Goal: Check status: Check status

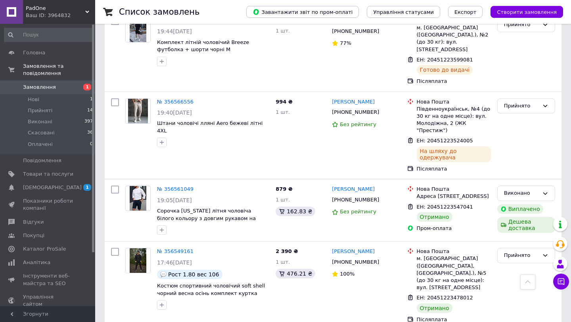
scroll to position [882, 0]
click at [518, 251] on div "Прийнято" at bounding box center [521, 255] width 35 height 8
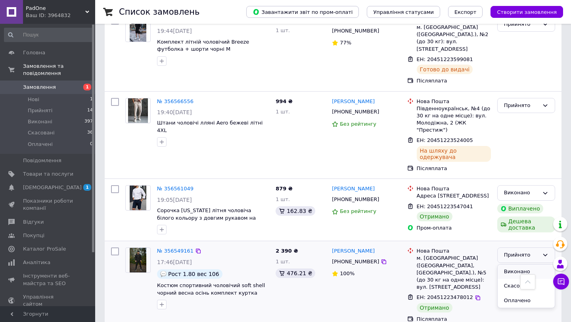
click at [514, 264] on li "Виконано" at bounding box center [525, 271] width 57 height 15
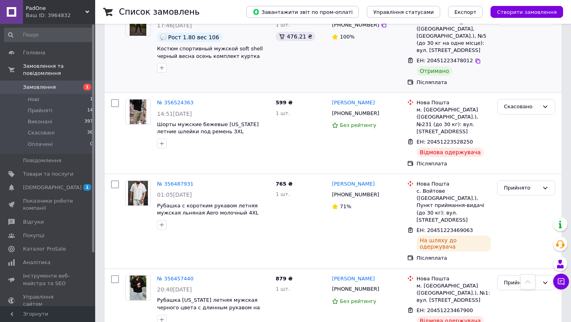
scroll to position [1120, 0]
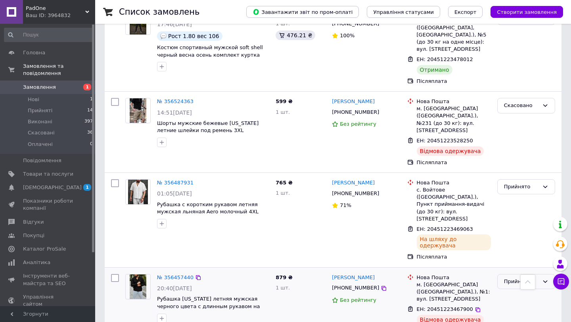
click at [520, 277] on div "Прийнято" at bounding box center [521, 281] width 35 height 8
click at [513, 290] on li "Виконано" at bounding box center [525, 297] width 57 height 15
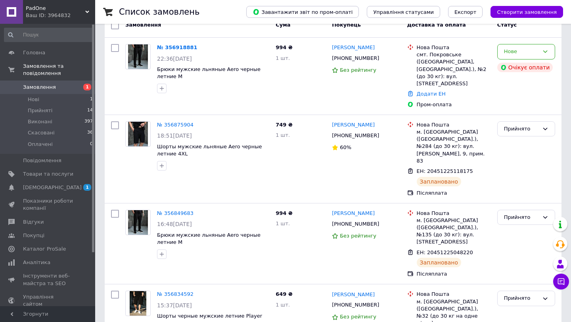
scroll to position [0, 0]
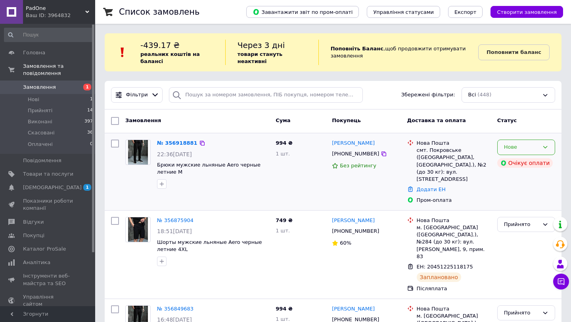
click at [530, 147] on div "Нове" at bounding box center [521, 147] width 35 height 8
click at [514, 166] on li "Прийнято" at bounding box center [525, 163] width 57 height 15
drag, startPoint x: 375, startPoint y: 143, endPoint x: 331, endPoint y: 144, distance: 43.6
click at [331, 144] on div "[PERSON_NAME]" at bounding box center [366, 143] width 70 height 9
copy link "[PERSON_NAME]"
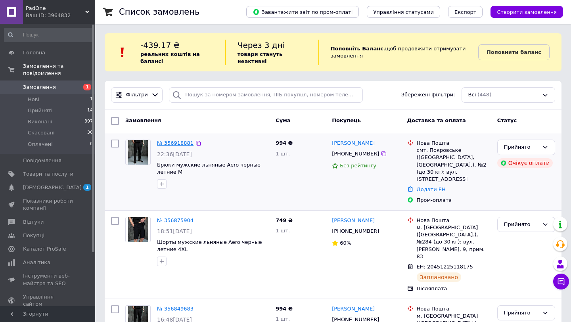
click at [181, 144] on link "№ 356918881" at bounding box center [175, 143] width 36 height 6
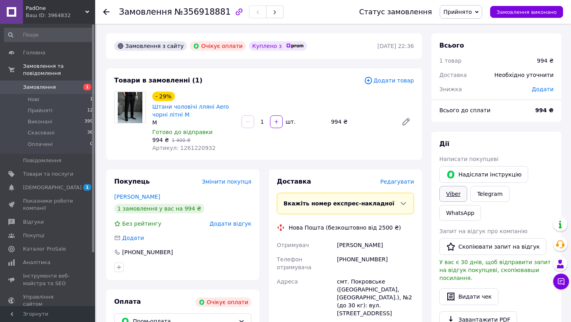
click at [450, 197] on link "Viber" at bounding box center [453, 194] width 28 height 16
drag, startPoint x: 151, startPoint y: 106, endPoint x: 189, endPoint y: 118, distance: 39.8
click at [189, 118] on div "Штани чоловічі лляні Aero чорні літні M" at bounding box center [193, 110] width 84 height 17
copy link "Штани чоловічі лляні Aero чорні літні M"
